Goal: Task Accomplishment & Management: Complete application form

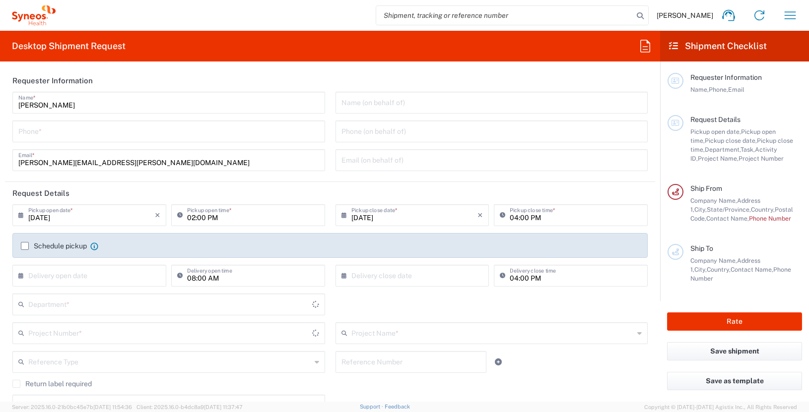
type input "[US_STATE]"
type input "[GEOGRAPHIC_DATA]"
type input "3190"
type input "Illingworth Rsrch Grp (USA) In"
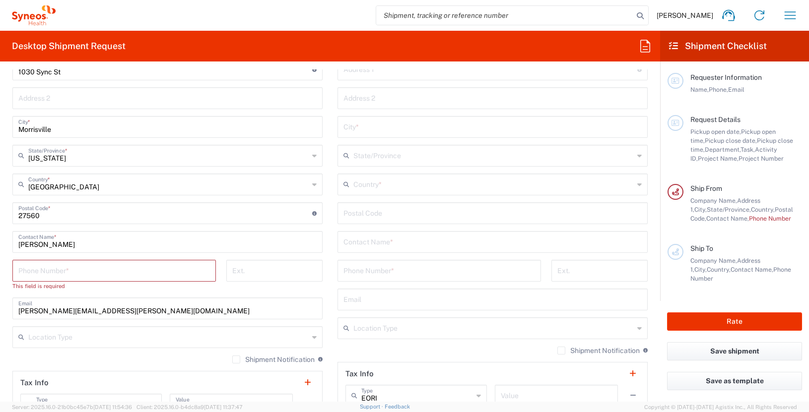
scroll to position [480, 0]
drag, startPoint x: 67, startPoint y: 247, endPoint x: 17, endPoint y: 241, distance: 50.0
click at [17, 241] on div "James Smith Contact Name *" at bounding box center [167, 242] width 310 height 22
type input "may zaw"
click at [427, 247] on input "text" at bounding box center [492, 240] width 298 height 17
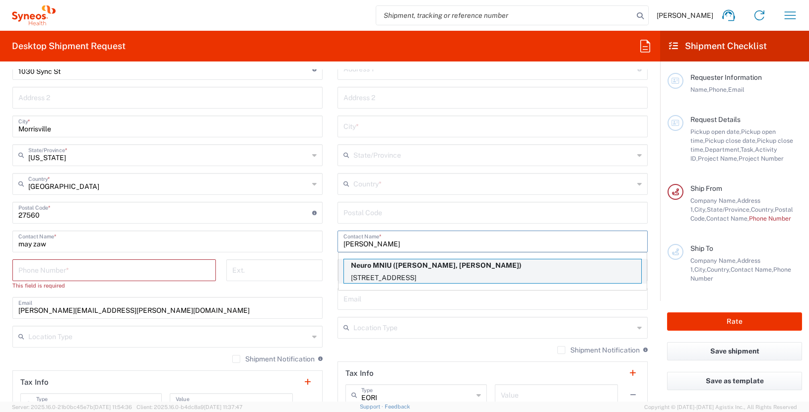
type input "sabrina"
click at [455, 272] on p "3801 University Street, Montreal, QC, H3A 2B4, CA" at bounding box center [492, 278] width 297 height 12
type input "Neuro MNIU"
type input "3801 University Street"
type input "Montreal"
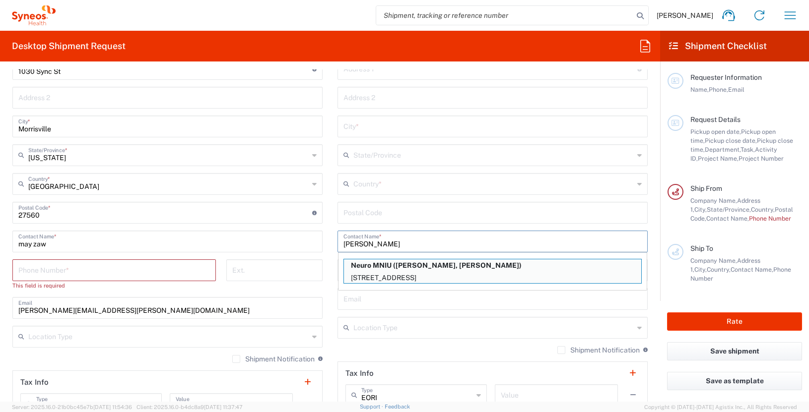
type input "Canada"
type input "H3A 2B4"
type input "Sabrina Yusuf, Mohini Patel"
type input "514 396 1949"
type input "Sender/Shipper"
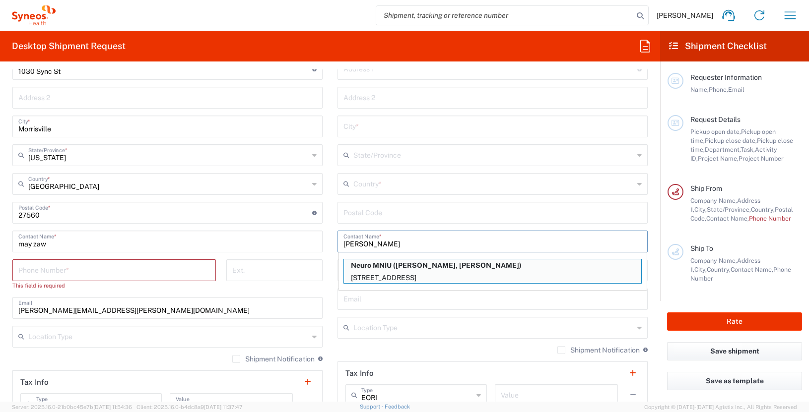
type input "Sender/Shipper"
type input "Delivery Duty Paid"
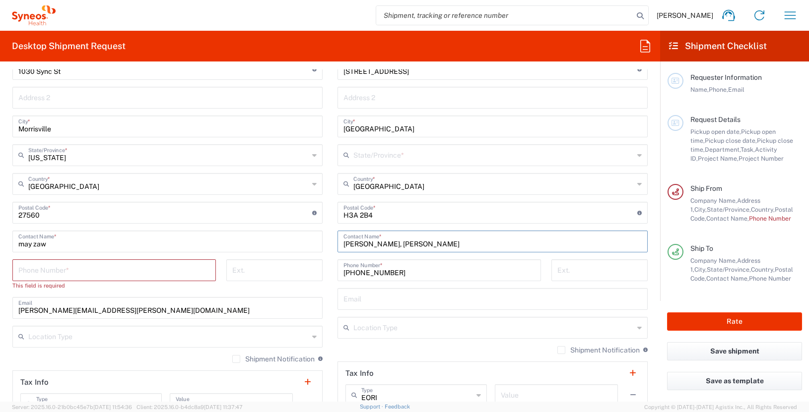
type input "Quebec"
click at [65, 246] on input "may zaw" at bounding box center [167, 240] width 298 height 17
drag, startPoint x: 52, startPoint y: 242, endPoint x: 9, endPoint y: 242, distance: 42.7
click at [9, 242] on main "Illingworth Rsrch Grp (USA) In Location Illingworth Rsrch Grp (USA) In Addison …" at bounding box center [167, 213] width 325 height 426
type input "y"
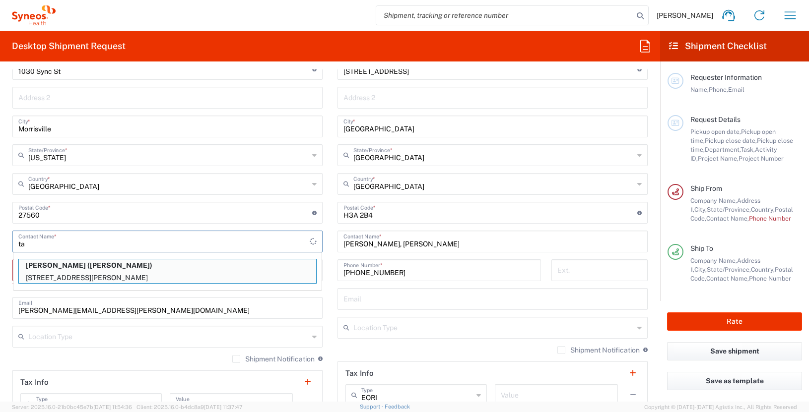
type input "t"
type input "m"
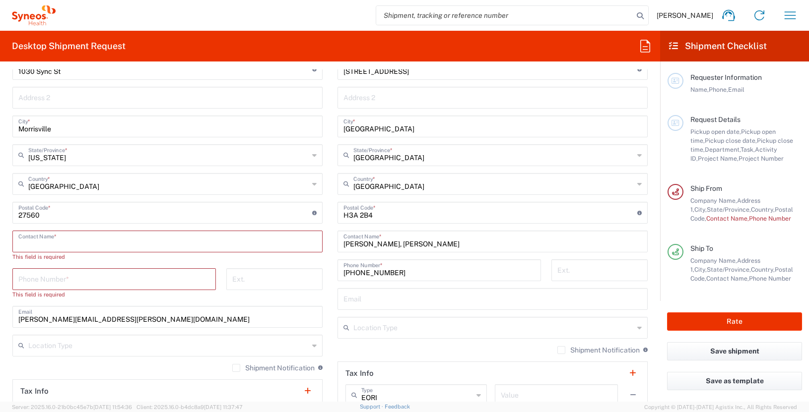
type input "k"
type input "<"
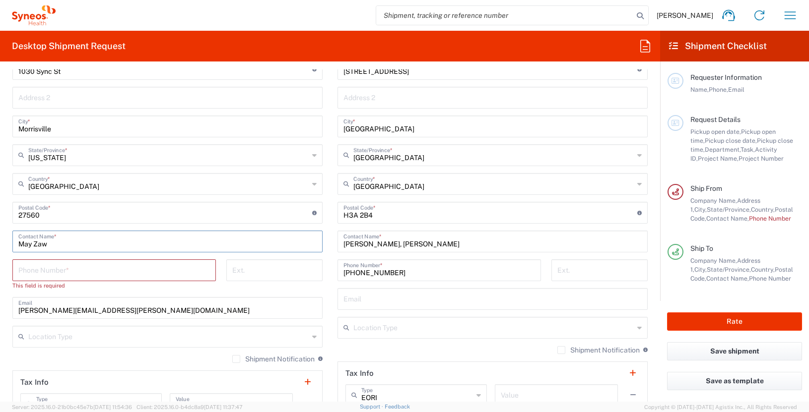
type input "May Zaw"
click at [445, 245] on input "Sabrina Yusuf, Mohini Patel" at bounding box center [492, 240] width 298 height 17
drag, startPoint x: 445, startPoint y: 245, endPoint x: 343, endPoint y: 241, distance: 101.8
click at [343, 241] on input "Sabrina Yusuf, Mohini Patel" at bounding box center [492, 240] width 298 height 17
type input "May Aw"
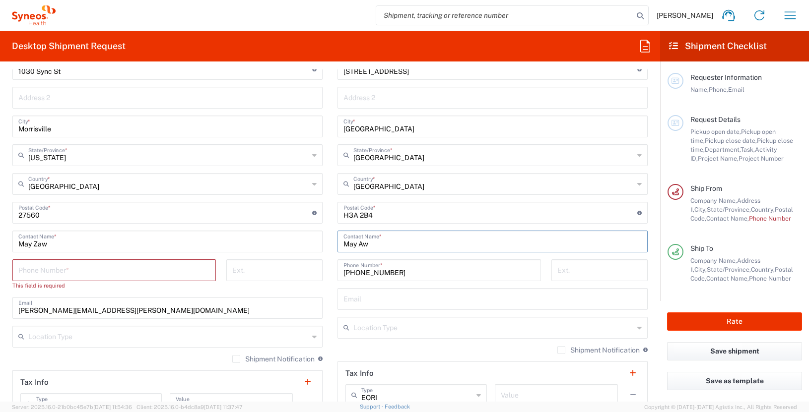
drag, startPoint x: 378, startPoint y: 244, endPoint x: 303, endPoint y: 244, distance: 74.4
click at [303, 244] on div "Ship From Illingworth Rsrch Grp (USA) In Location Illingworth Rsrch Grp (USA) I…" at bounding box center [330, 204] width 650 height 452
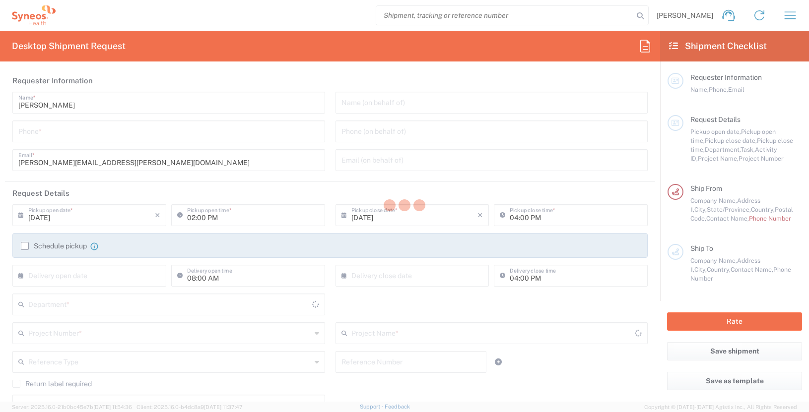
type input "North Carolina"
type input "United States"
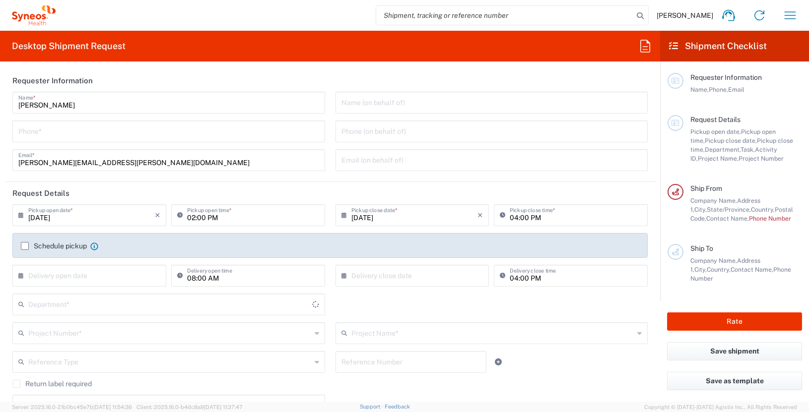
type input "3190"
click at [79, 135] on input "tel" at bounding box center [168, 130] width 301 height 17
type input "Illingworth Rsrch Grp (USA) In"
type input "3035422228"
click at [377, 161] on input "text" at bounding box center [491, 159] width 301 height 17
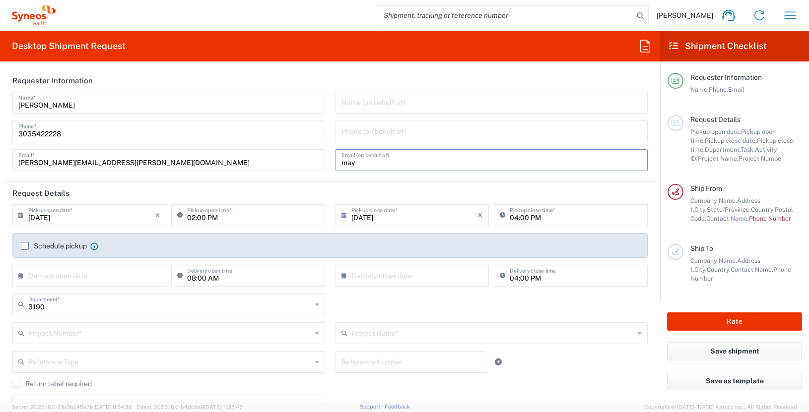
type input "may.zaw@illingworthresearch.com"
type input "6133714657"
type input "Suite 111"
click at [355, 102] on input "text" at bounding box center [491, 101] width 301 height 17
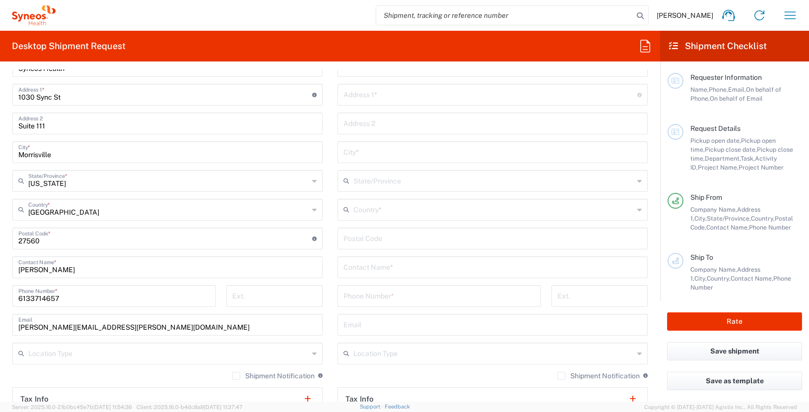
scroll to position [471, 0]
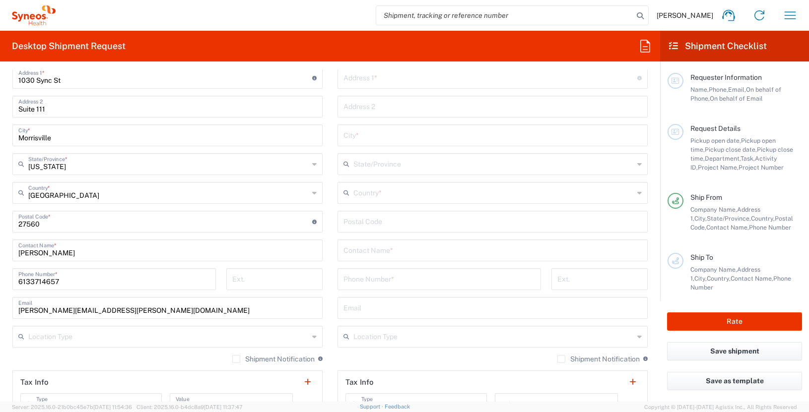
type input "May Zaw"
drag, startPoint x: 69, startPoint y: 251, endPoint x: -31, endPoint y: 251, distance: 100.2
click at [0, 251] on html "James Smith Home Shipment estimator Shipment tracking Desktop shipment request …" at bounding box center [404, 206] width 809 height 412
type input "May Zaw"
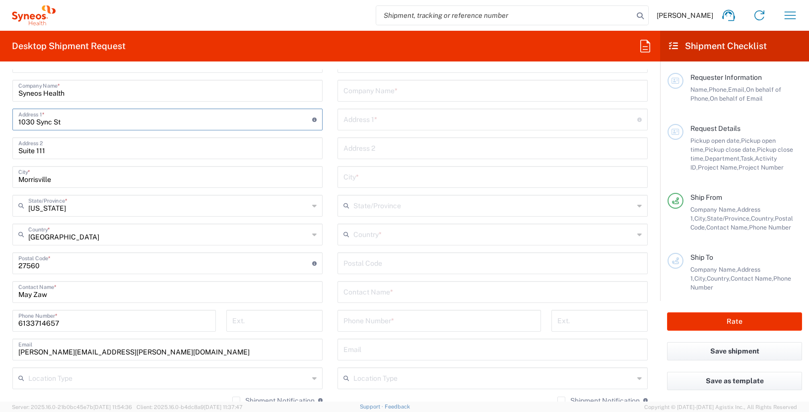
drag, startPoint x: 71, startPoint y: 79, endPoint x: 48, endPoint y: 78, distance: 23.3
click at [48, 78] on div "Illingworth Rsrch Grp (USA) In Location Illingworth Rsrch Grp (USA) In Addison …" at bounding box center [167, 259] width 310 height 417
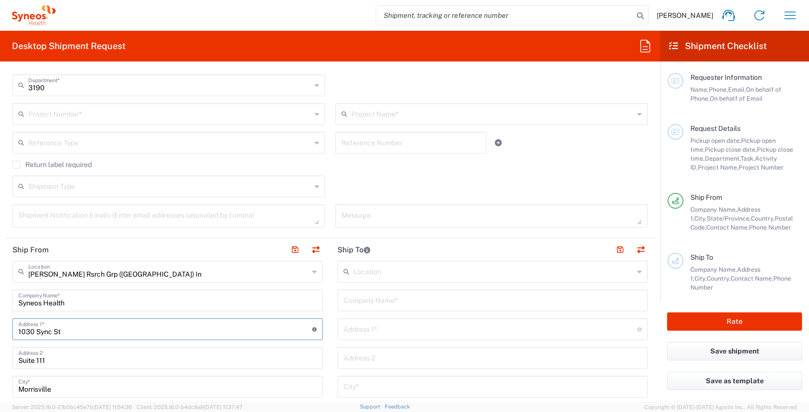
scroll to position [0, 0]
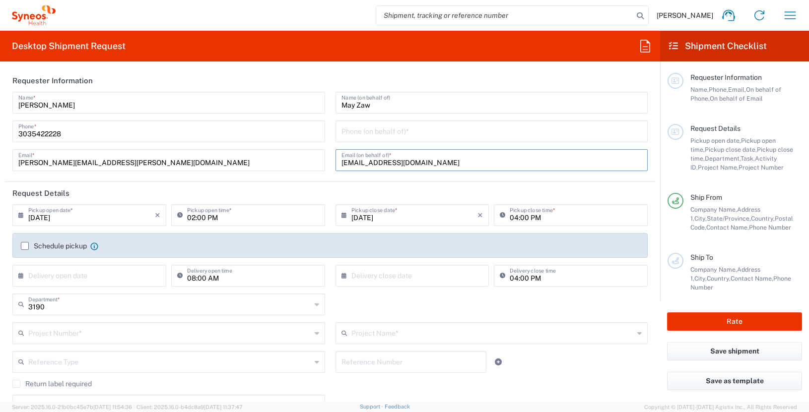
click at [407, 161] on input "may.zaw@illingworthresearch.com" at bounding box center [491, 159] width 301 height 17
click at [420, 162] on input "may.zaw@illingworthresearch.com" at bounding box center [491, 159] width 301 height 17
click at [346, 161] on input "may.zaw@illingworthresearch.com" at bounding box center [491, 159] width 301 height 17
drag, startPoint x: 457, startPoint y: 162, endPoint x: 340, endPoint y: 163, distance: 117.1
click at [341, 163] on input "may.zaw@illingworthresearch.com" at bounding box center [491, 159] width 301 height 17
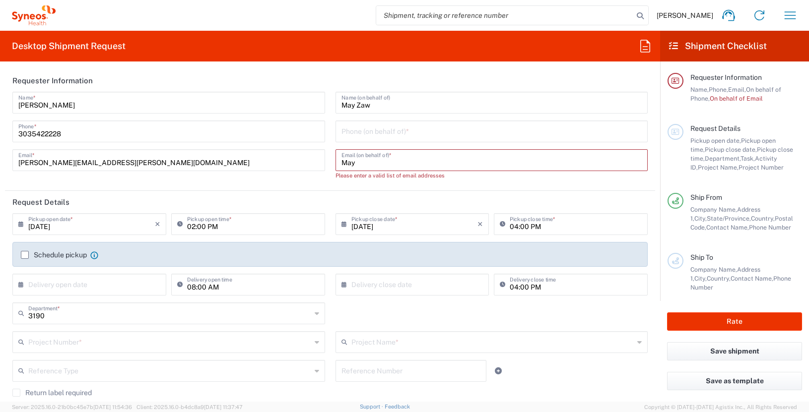
type input "may.zaw@illingworthresearch.com"
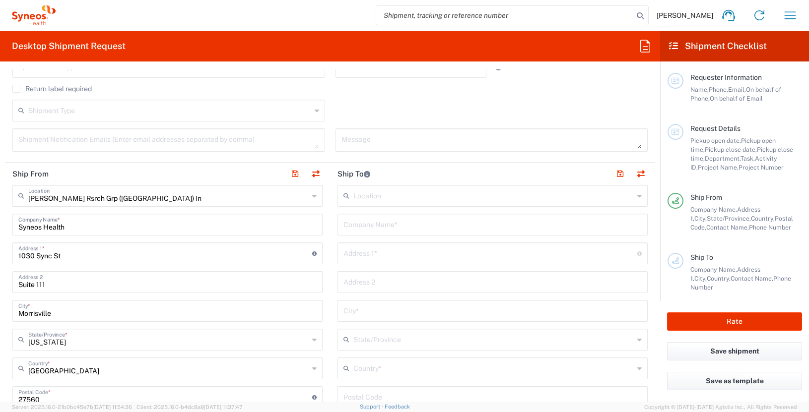
scroll to position [343, 0]
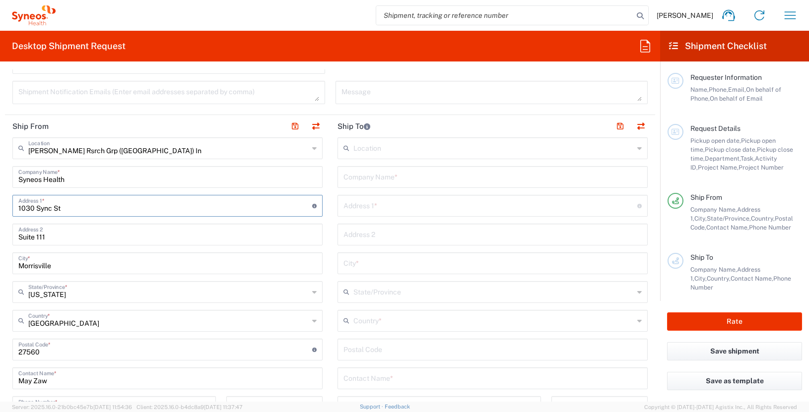
drag, startPoint x: 80, startPoint y: 208, endPoint x: 4, endPoint y: 209, distance: 75.9
click at [4, 209] on form "Requester Information James Smith Name * 3035422228 Phone * james.smith@illingw…" at bounding box center [330, 235] width 660 height 332
type input "o"
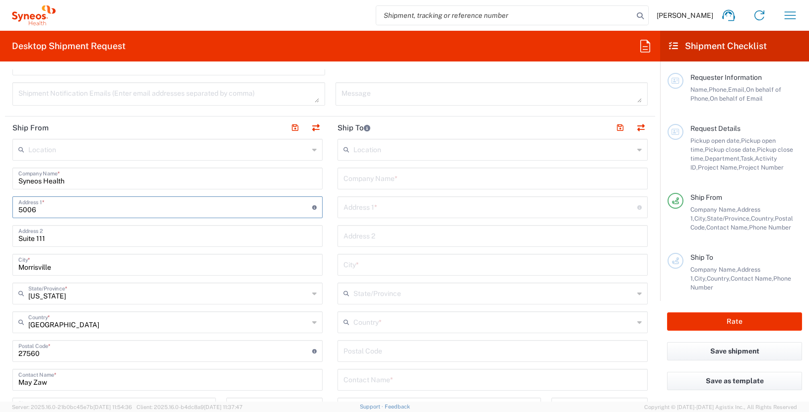
type input "5006 Opeongo Road"
drag, startPoint x: 76, startPoint y: 236, endPoint x: -4, endPoint y: 242, distance: 80.6
click at [0, 242] on html "James Smith Home Shipment estimator Shipment tracking Desktop shipment request …" at bounding box center [404, 206] width 809 height 412
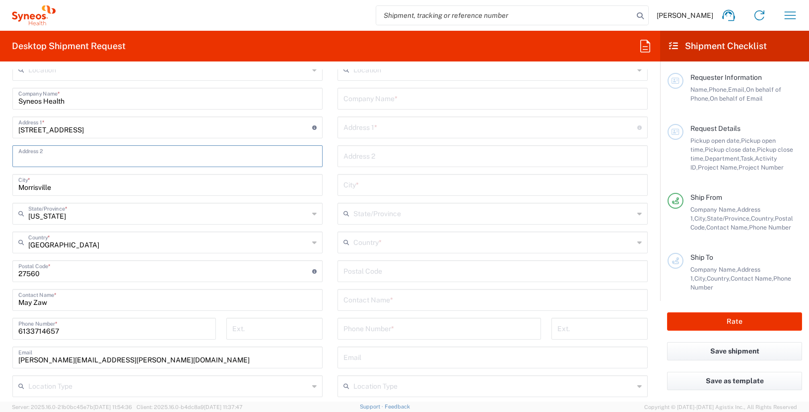
scroll to position [435, 0]
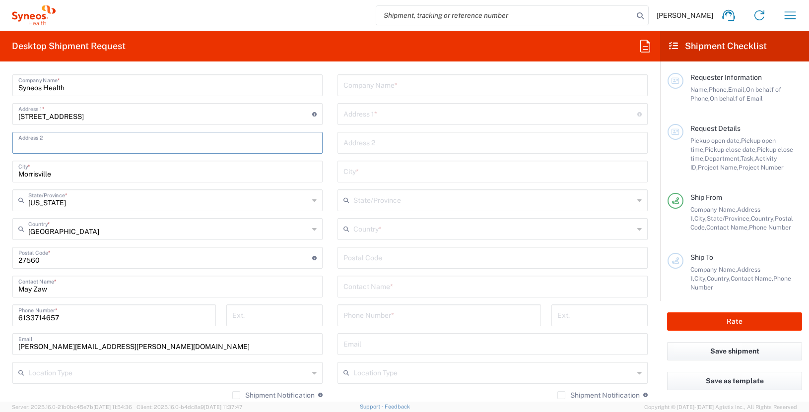
click at [313, 231] on icon at bounding box center [314, 229] width 4 height 16
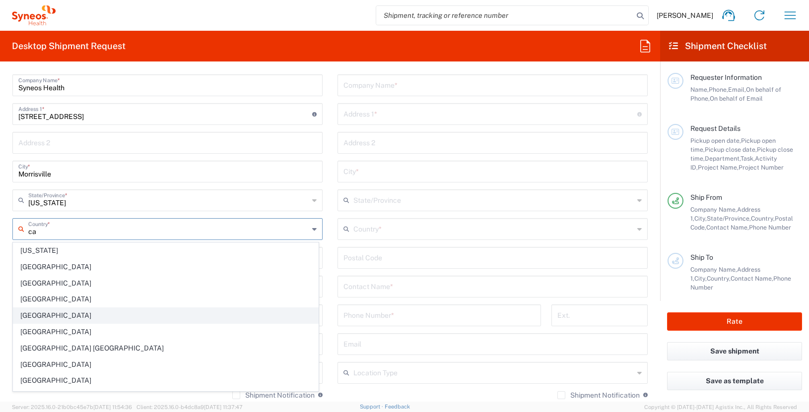
click at [30, 313] on span "Canada" at bounding box center [165, 315] width 305 height 15
type input "Canada"
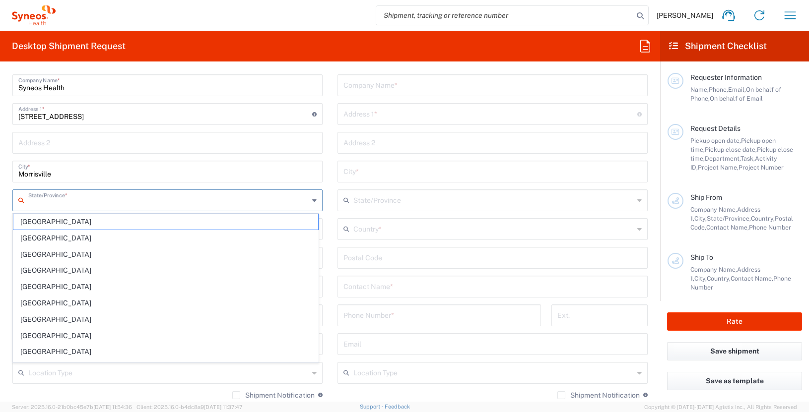
click at [99, 203] on input "text" at bounding box center [168, 199] width 280 height 17
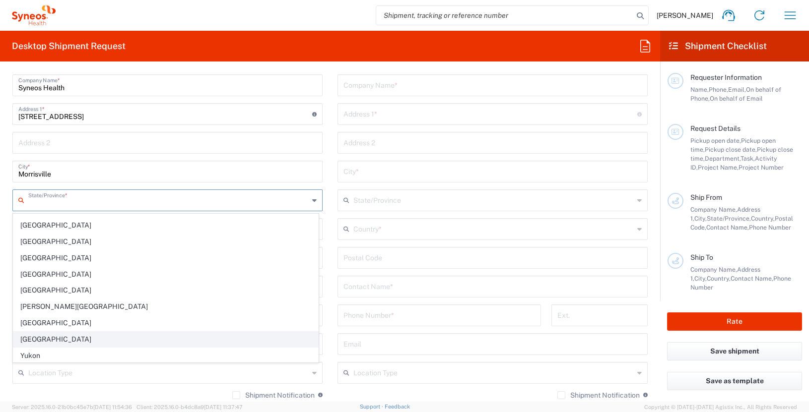
scroll to position [63, 0]
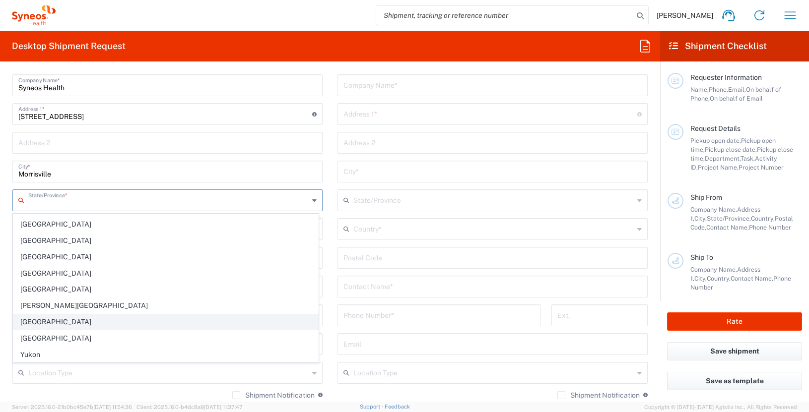
click at [31, 323] on span "Quebec" at bounding box center [165, 322] width 305 height 15
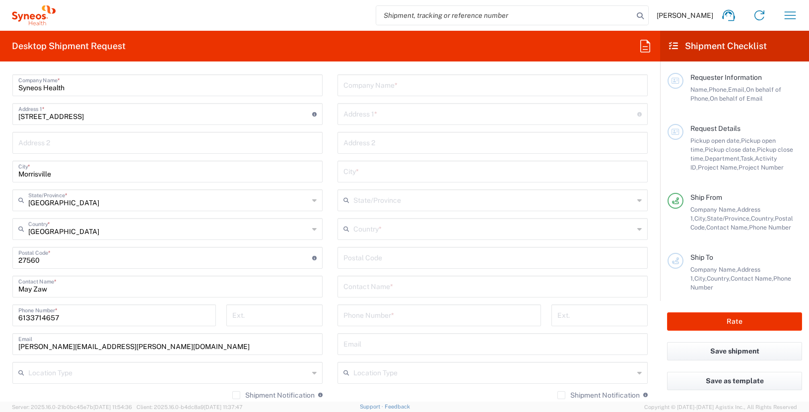
click at [308, 202] on div "Quebec State/Province *" at bounding box center [167, 201] width 310 height 22
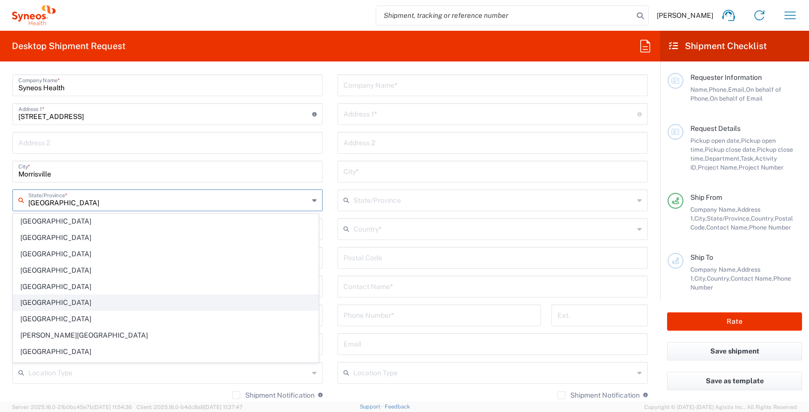
scroll to position [52, 0]
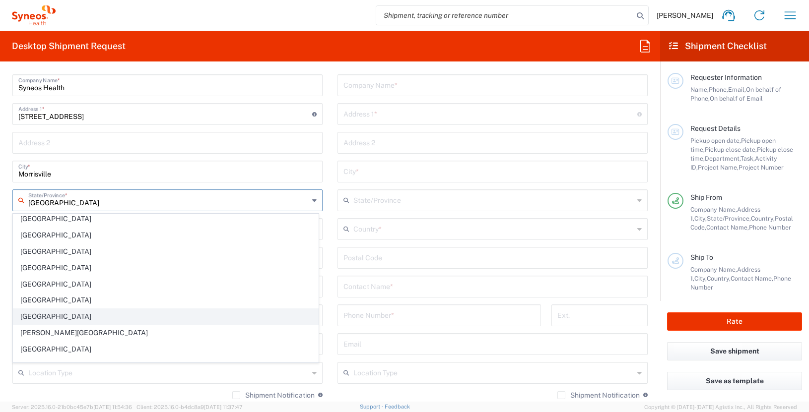
click at [102, 321] on span "Ontario" at bounding box center [165, 316] width 305 height 15
type input "Ontario"
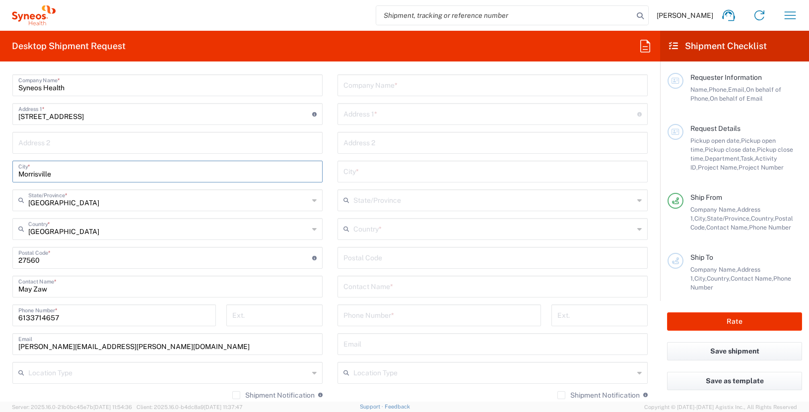
drag, startPoint x: 61, startPoint y: 175, endPoint x: 7, endPoint y: 172, distance: 53.2
click at [7, 172] on main "Location Addison Whitney LLC-Morrisvile NC US Barcelona-Syneos Health BioSector…" at bounding box center [167, 254] width 325 height 417
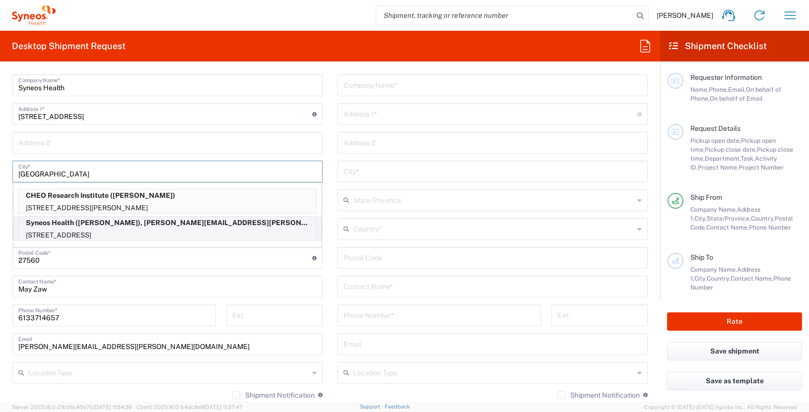
type input "Ottawa"
click at [75, 228] on p "Syneos Health (May Zaw), james.smith@illingworthresearch.com" at bounding box center [167, 223] width 297 height 12
type input "Ontario"
type input "Canada"
type input "K0A 3M0"
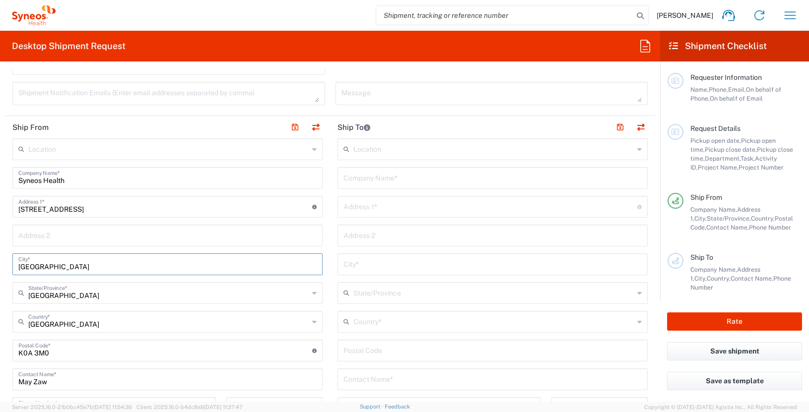
scroll to position [338, 0]
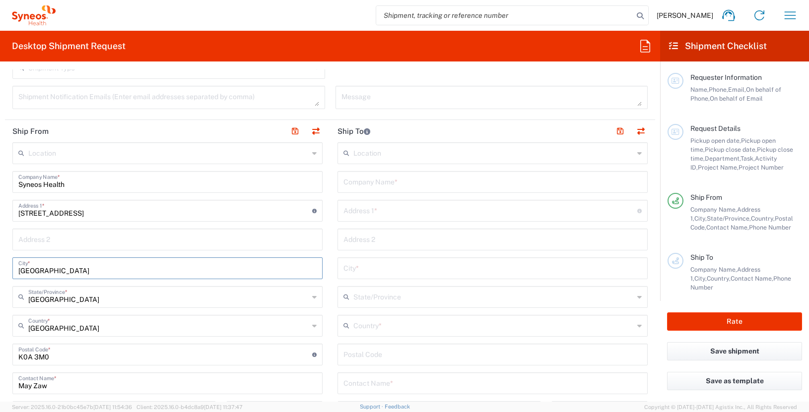
click at [101, 241] on input "text" at bounding box center [167, 238] width 298 height 17
click at [92, 209] on input "5006 Opeongo Road" at bounding box center [165, 209] width 294 height 17
type input "5006 Opeongo Road"
click at [236, 232] on input "text" at bounding box center [167, 238] width 298 height 17
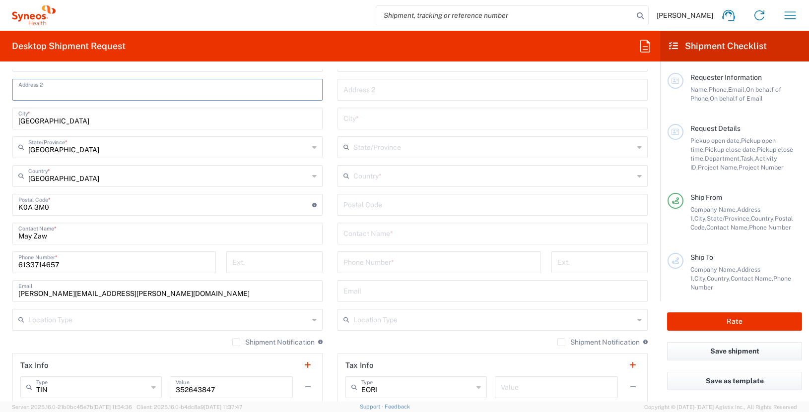
scroll to position [495, 0]
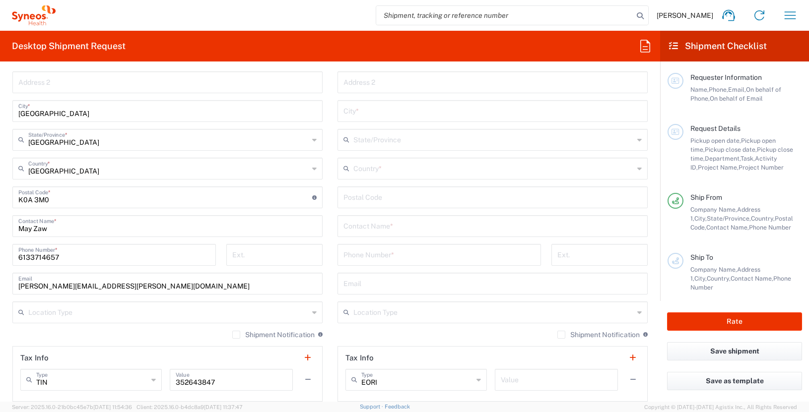
click at [101, 212] on div "Location Addison Whitney LLC-Morrisvile NC US Barcelona-Syneos Health BioSector…" at bounding box center [167, 193] width 310 height 417
click at [64, 260] on input "6133714657" at bounding box center [114, 254] width 192 height 17
type input "6133714657"
click at [209, 248] on div "6133714657 Phone Number *" at bounding box center [113, 255] width 203 height 22
drag, startPoint x: 56, startPoint y: 287, endPoint x: -12, endPoint y: 287, distance: 68.5
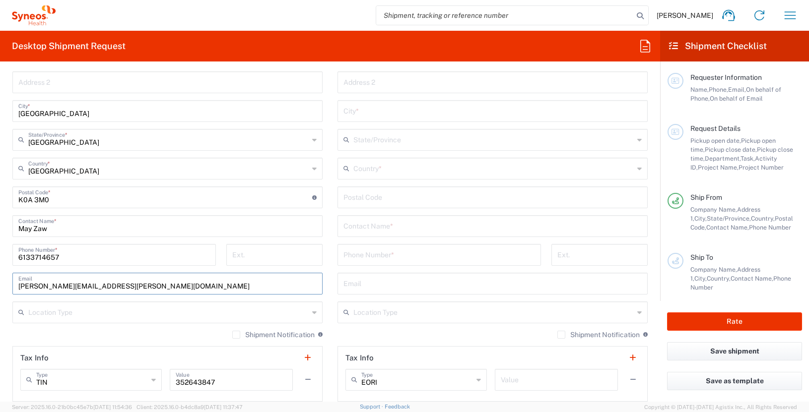
click at [0, 287] on html "James Smith Home Shipment estimator Shipment tracking Desktop shipment request …" at bounding box center [404, 206] width 809 height 412
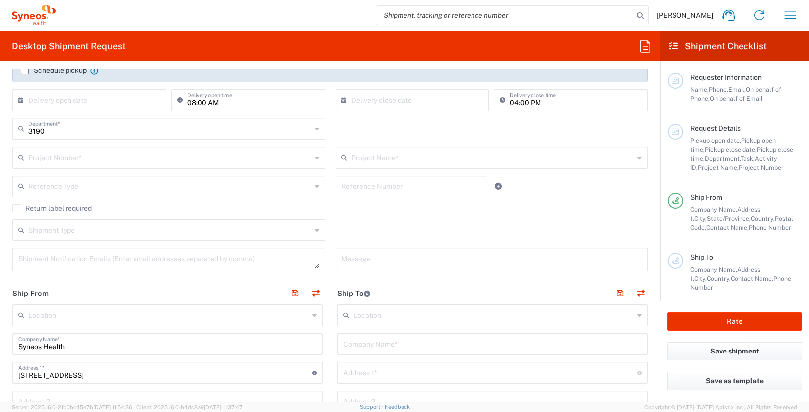
scroll to position [223, 0]
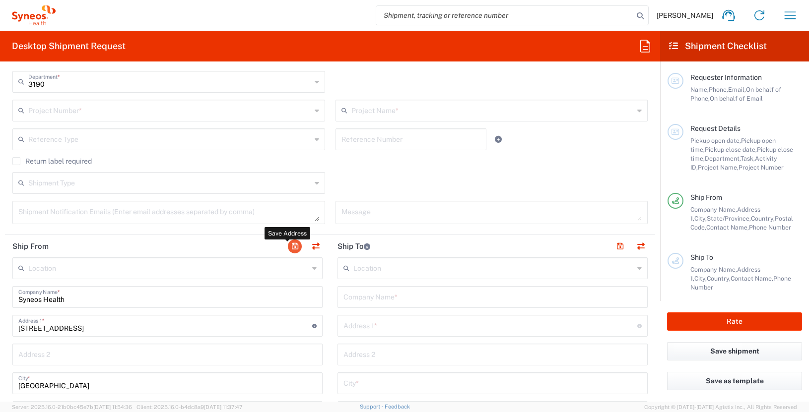
type input "may.zaw@illingworthresearch.com"
click at [292, 246] on button "button" at bounding box center [295, 247] width 14 height 14
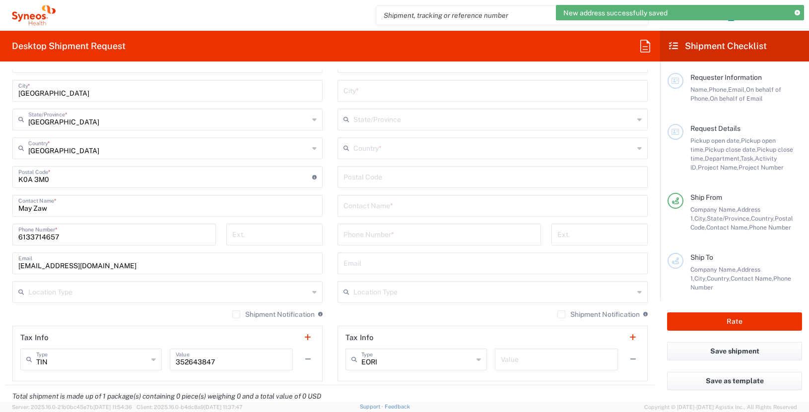
scroll to position [561, 0]
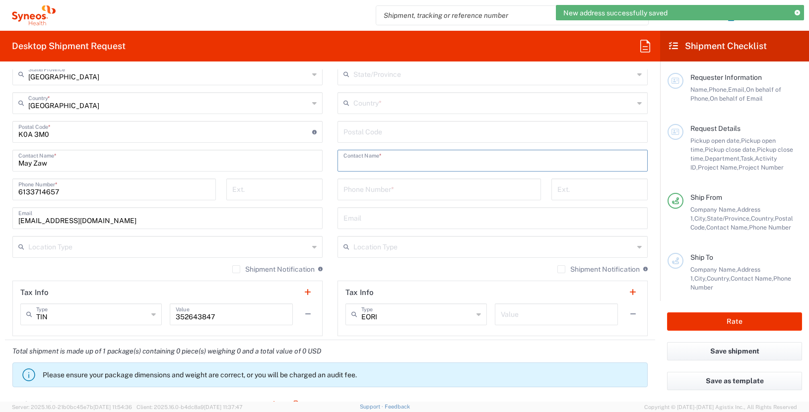
click at [369, 167] on input "text" at bounding box center [492, 159] width 298 height 17
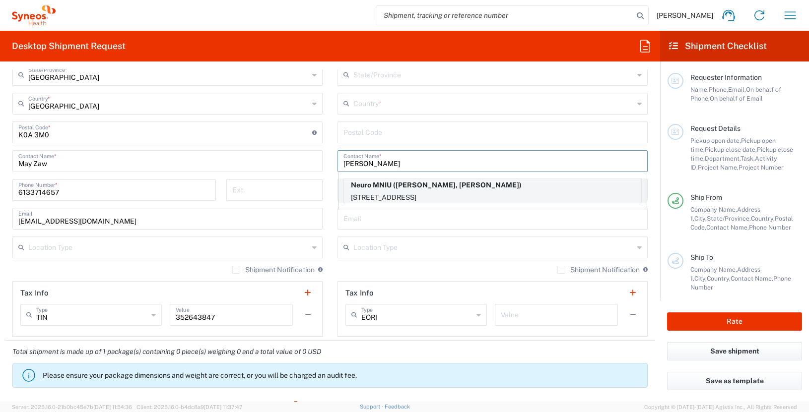
type input "sabrina"
click at [414, 189] on p "Neuro MNIU (Sabrina Yusuf, Mohini Patel)" at bounding box center [492, 185] width 297 height 12
type input "Neuro MNIU"
type input "3801 University Street"
type input "Montreal"
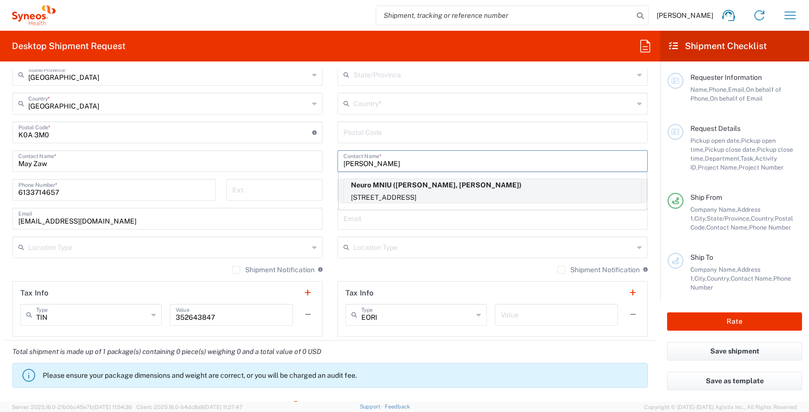
type input "Canada"
type input "H3A 2B4"
type input "Sabrina Yusuf, Mohini Patel"
type input "514 396 1949"
type input "Quebec"
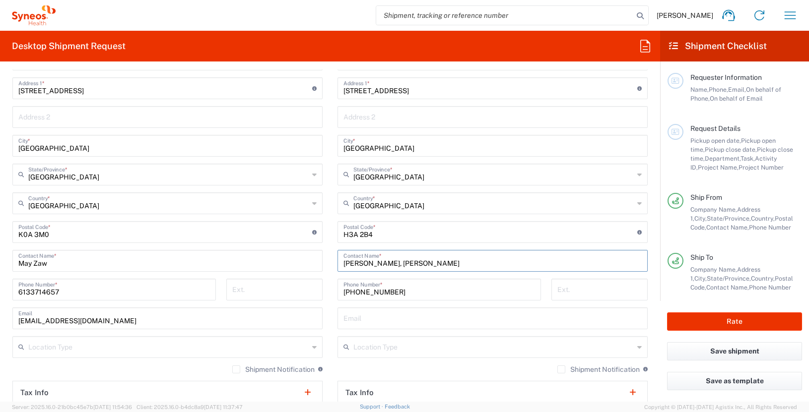
scroll to position [461, 0]
drag, startPoint x: 64, startPoint y: 293, endPoint x: -9, endPoint y: 293, distance: 72.4
click at [0, 293] on html "James Smith Home Shipment estimator Shipment tracking Desktop shipment request …" at bounding box center [404, 206] width 809 height 412
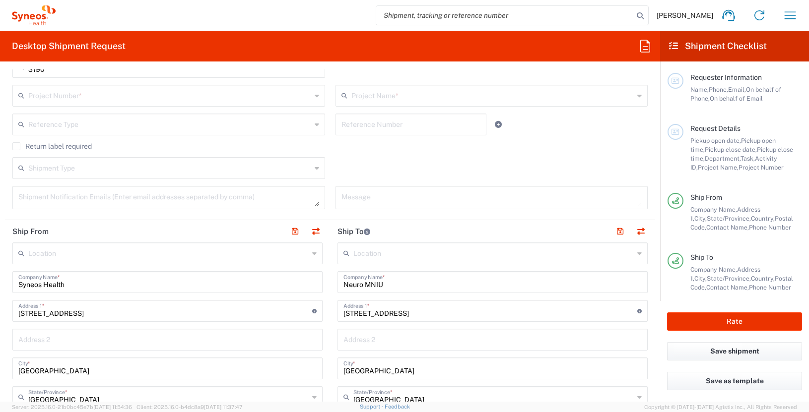
scroll to position [0, 0]
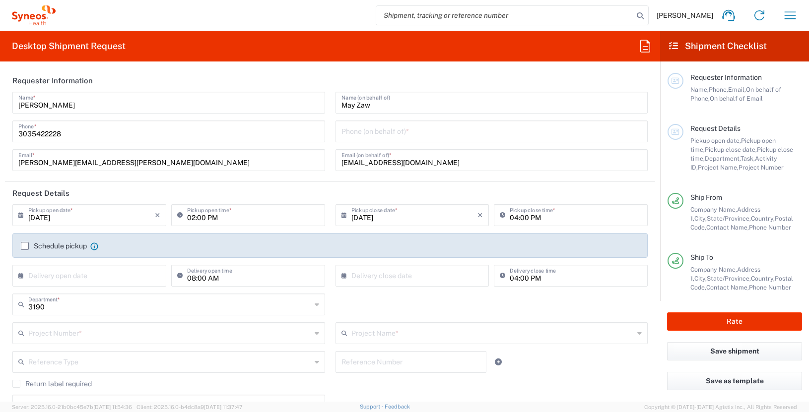
click at [377, 135] on input "tel" at bounding box center [491, 130] width 301 height 17
paste input "6133714657"
type input "6133714657"
click at [584, 83] on header "Requester Information" at bounding box center [330, 80] width 650 height 22
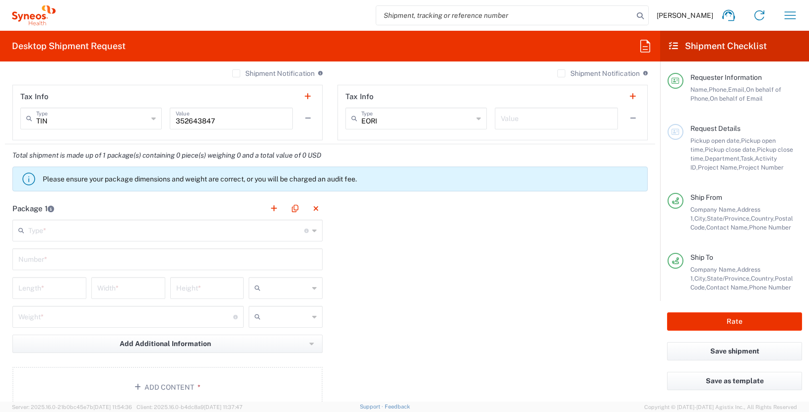
scroll to position [759, 0]
click at [216, 230] on input "text" at bounding box center [166, 227] width 276 height 17
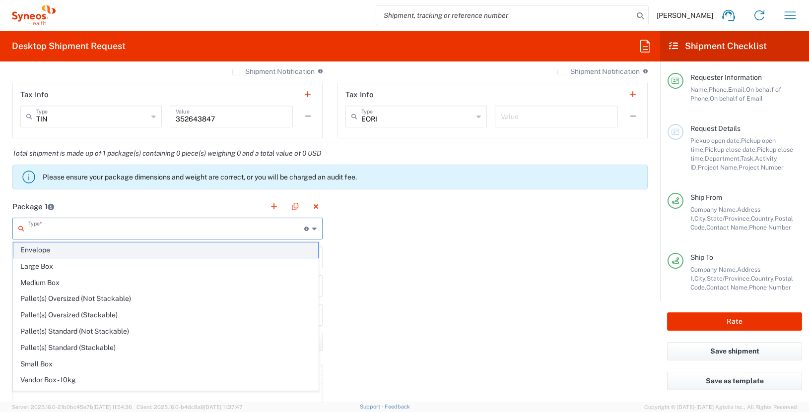
click at [144, 254] on span "Envelope" at bounding box center [165, 250] width 305 height 15
type input "Envelope"
type input "1"
type input "9.5"
type input "12.5"
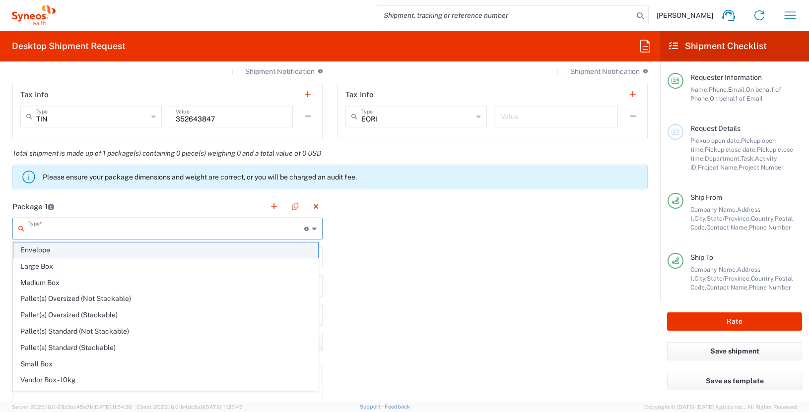
type input "0.25"
type input "in"
type input "0.45"
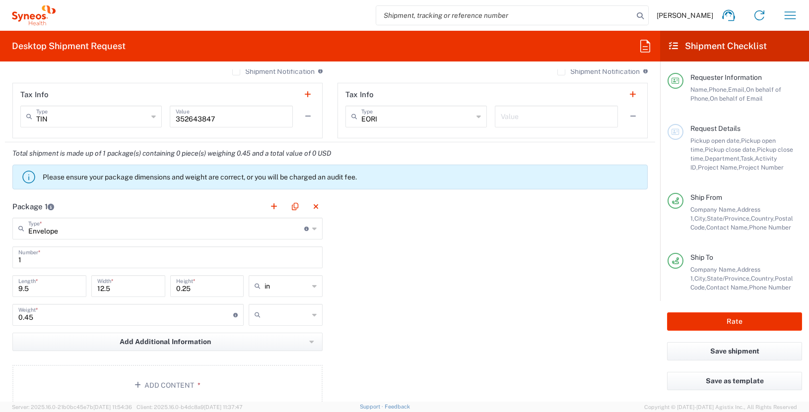
click at [285, 317] on input "text" at bounding box center [286, 315] width 44 height 16
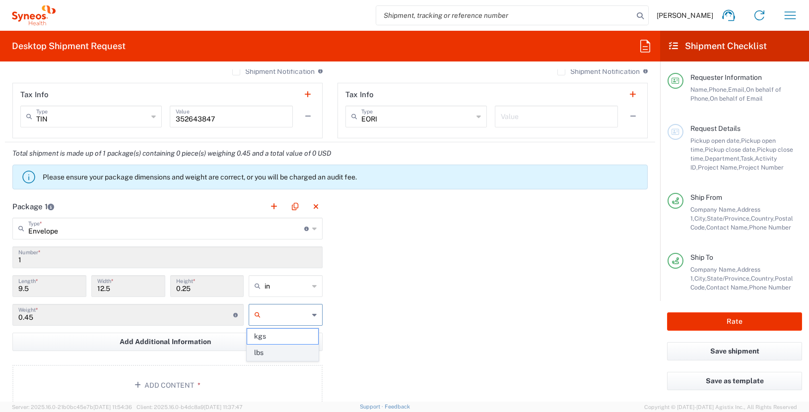
click at [284, 351] on span "lbs" at bounding box center [282, 352] width 71 height 15
type input "lbs"
click at [245, 381] on button "Add Content *" at bounding box center [167, 385] width 310 height 41
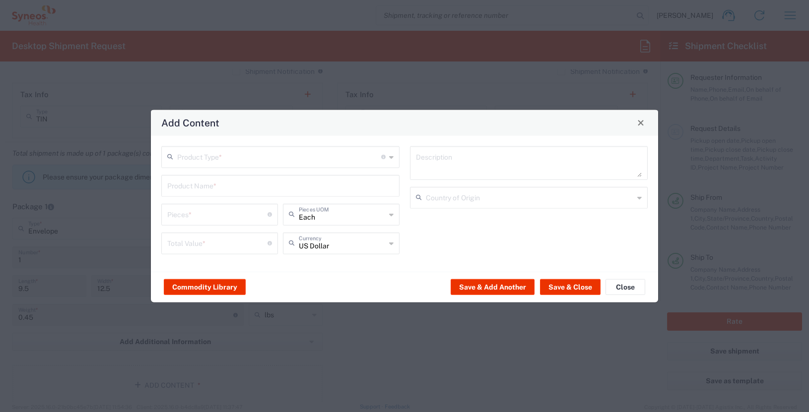
click at [228, 160] on input "text" at bounding box center [279, 155] width 204 height 17
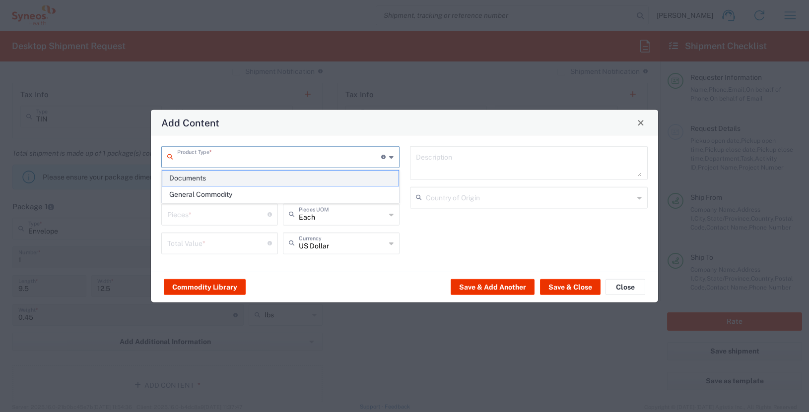
click at [226, 182] on span "Documents" at bounding box center [280, 178] width 236 height 15
type input "Documents"
type input "1"
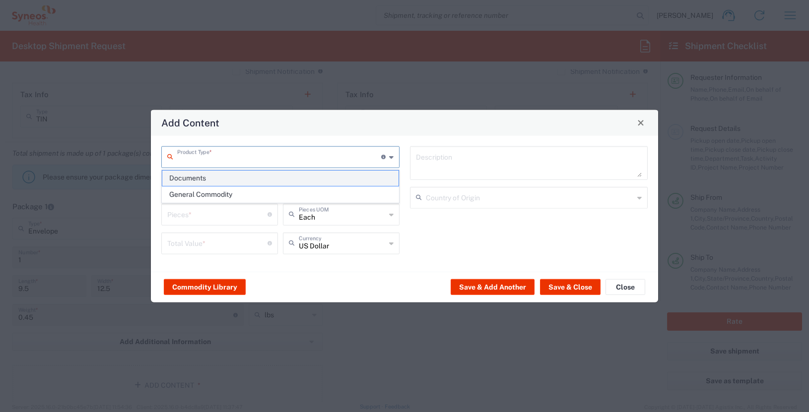
type textarea "Documents"
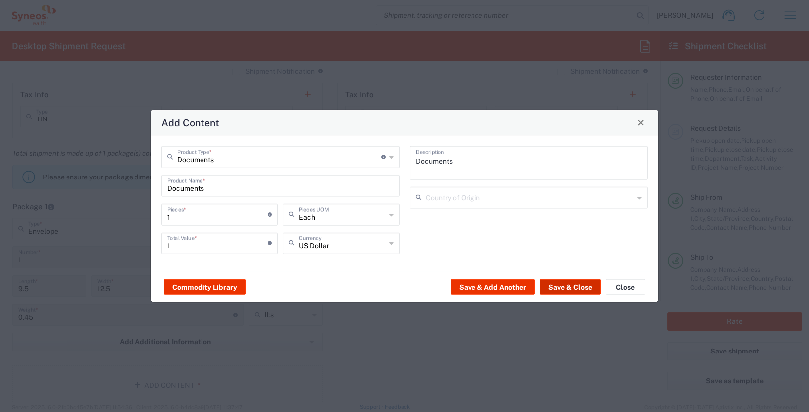
click at [565, 288] on button "Save & Close" at bounding box center [570, 287] width 61 height 16
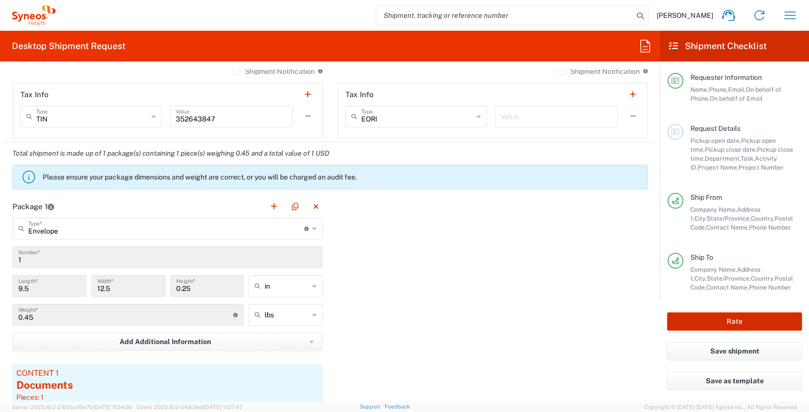
click at [751, 324] on button "Rate" at bounding box center [734, 322] width 135 height 18
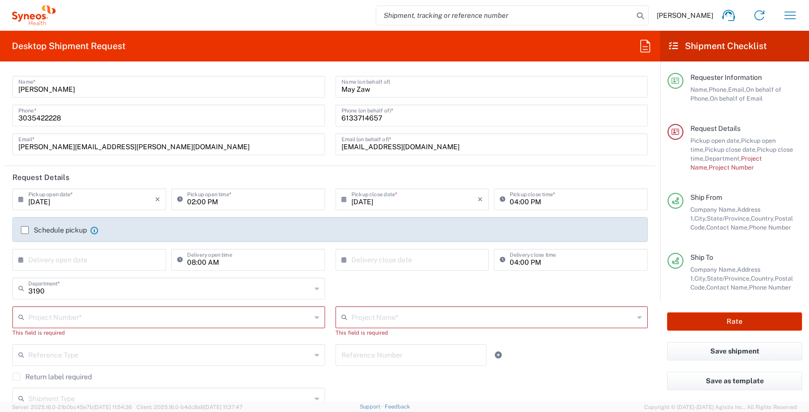
scroll to position [14, 0]
click at [175, 320] on input "text" at bounding box center [169, 318] width 283 height 17
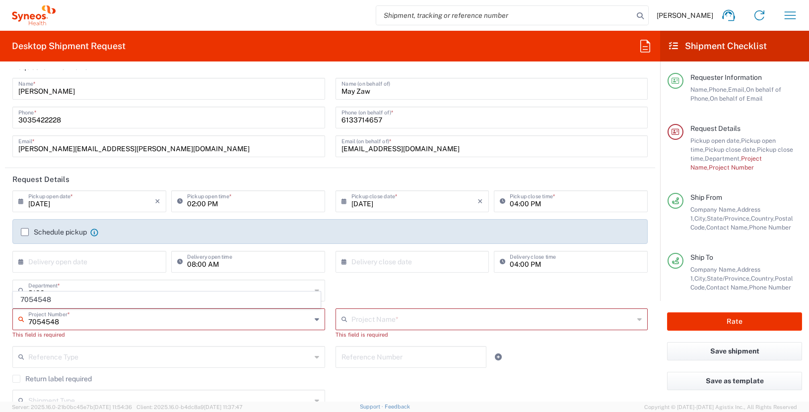
click at [62, 325] on input "7054548" at bounding box center [169, 318] width 283 height 17
type input "7054548"
click at [40, 300] on span "7054548" at bounding box center [166, 299] width 307 height 15
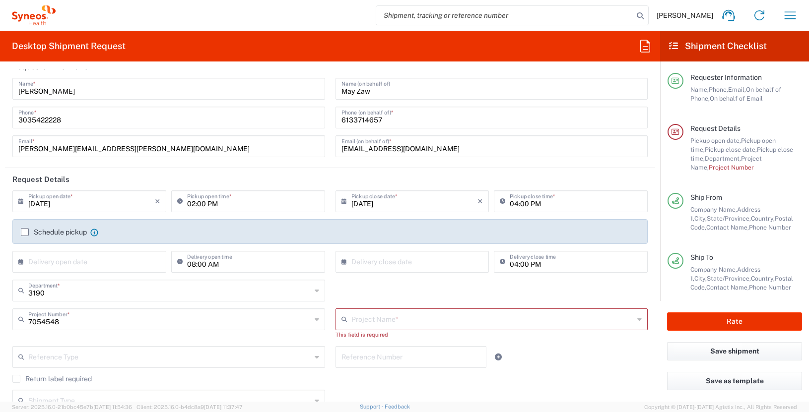
type input "802-JUL-003"
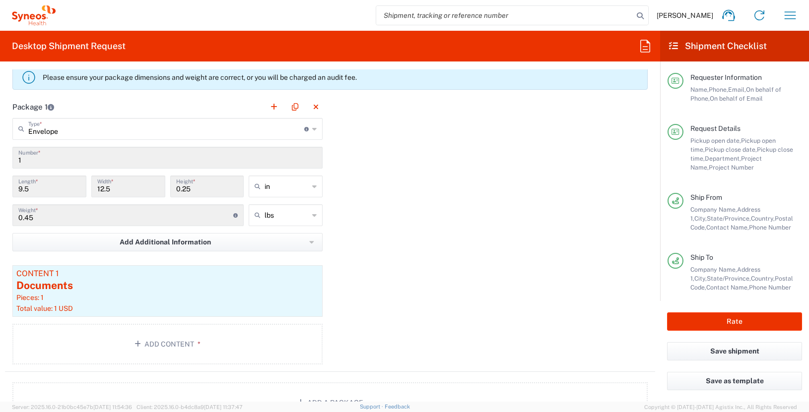
scroll to position [843, 0]
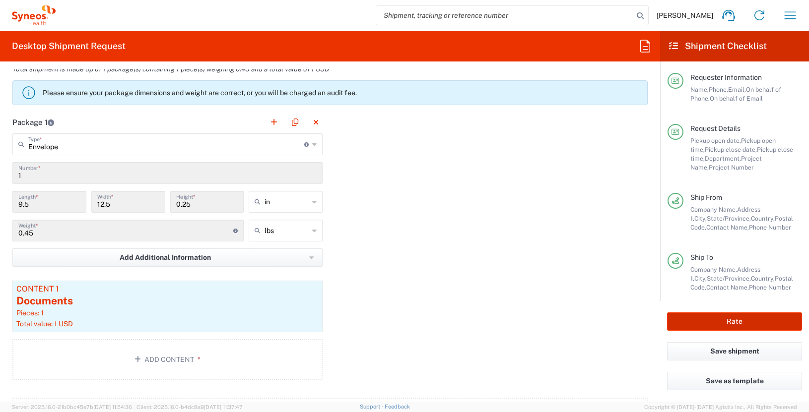
click at [731, 320] on button "Rate" at bounding box center [734, 322] width 135 height 18
type input "7054548"
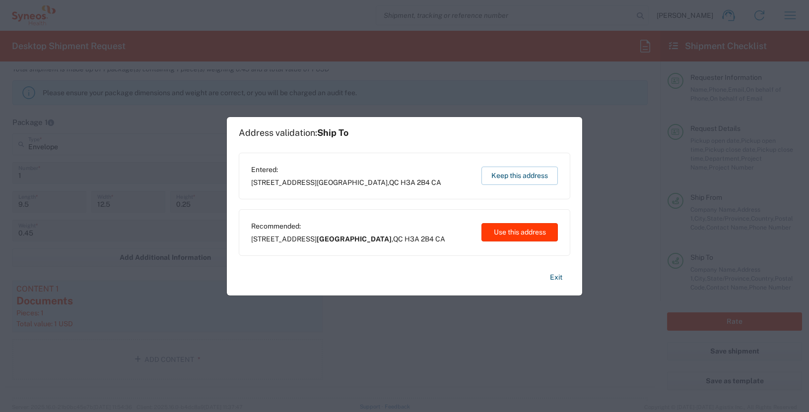
click at [517, 235] on button "Use this address" at bounding box center [519, 232] width 76 height 18
type input "Montréal"
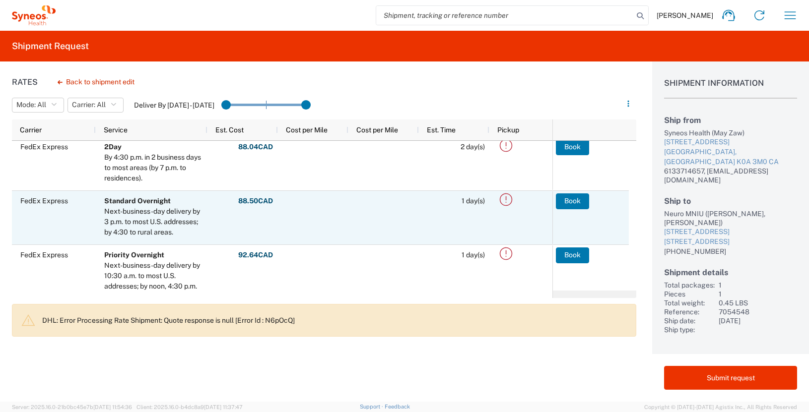
scroll to position [59, 0]
click at [570, 201] on button "Book" at bounding box center [572, 201] width 33 height 16
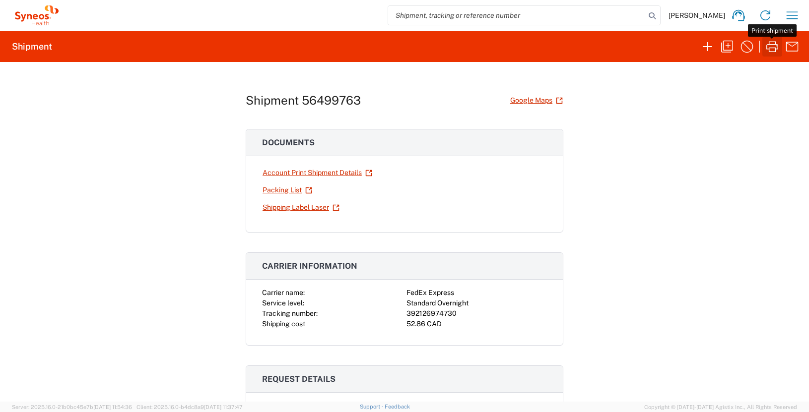
click at [771, 48] on icon "button" at bounding box center [772, 46] width 12 height 11
